Goal: Task Accomplishment & Management: Manage account settings

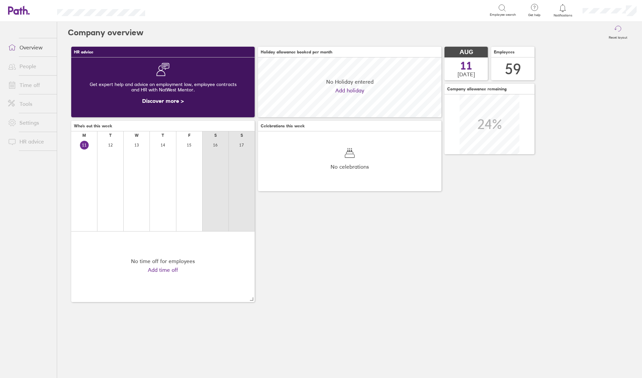
scroll to position [60, 184]
click at [40, 84] on link "Time off" at bounding box center [30, 84] width 54 height 13
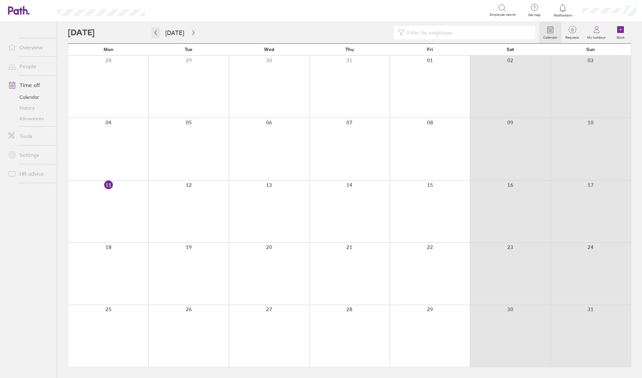
click at [158, 33] on icon "button" at bounding box center [155, 32] width 5 height 5
click at [33, 84] on link "Time off" at bounding box center [30, 84] width 54 height 13
